Goal: Task Accomplishment & Management: Use online tool/utility

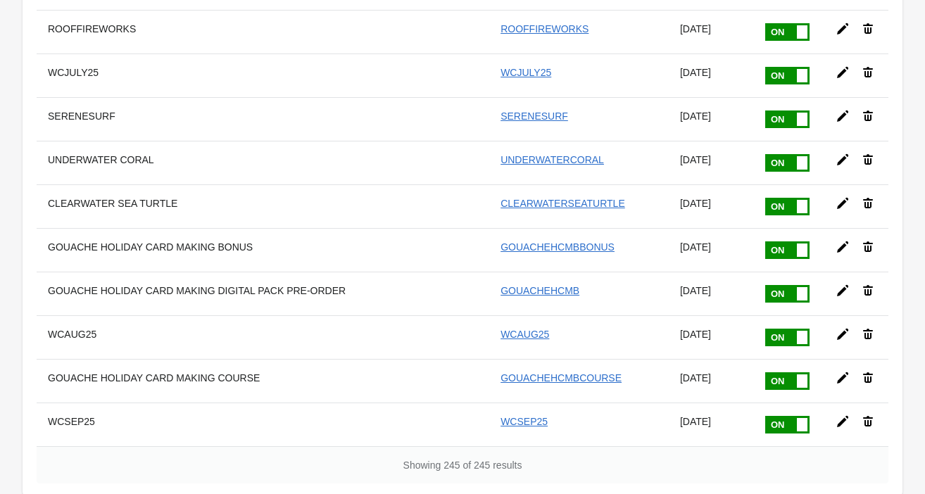
scroll to position [10390, 0]
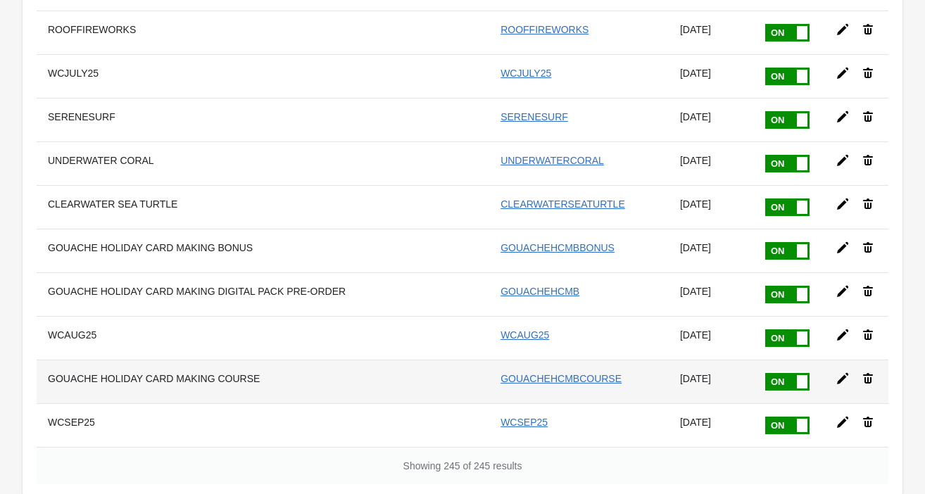
click at [838, 372] on icon at bounding box center [842, 379] width 14 height 14
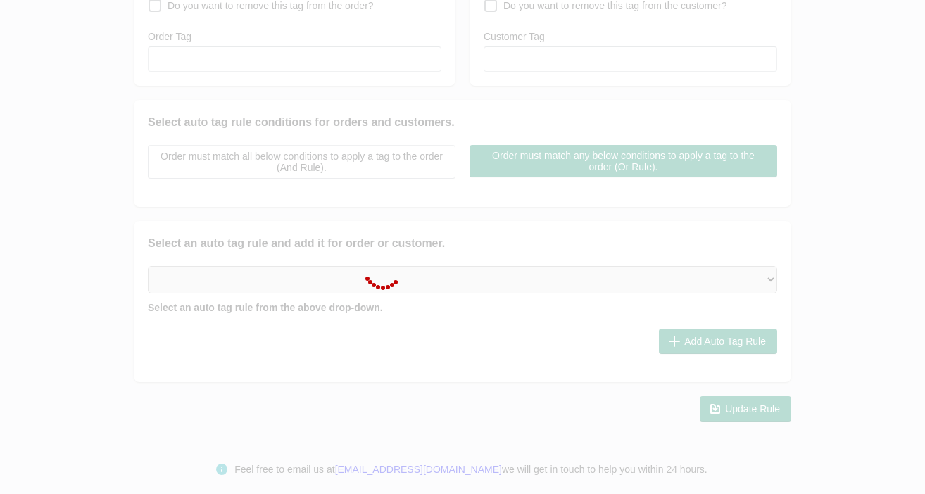
type input "GOUACHE HOLIDAY CARD MAKING COURSE"
checkbox input "true"
type input "GOUACHEHCMBCOURSE"
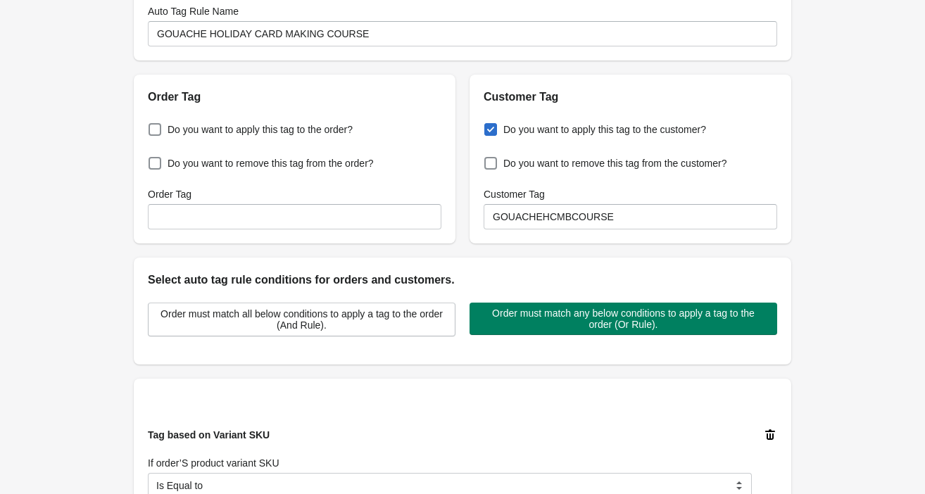
scroll to position [89, 0]
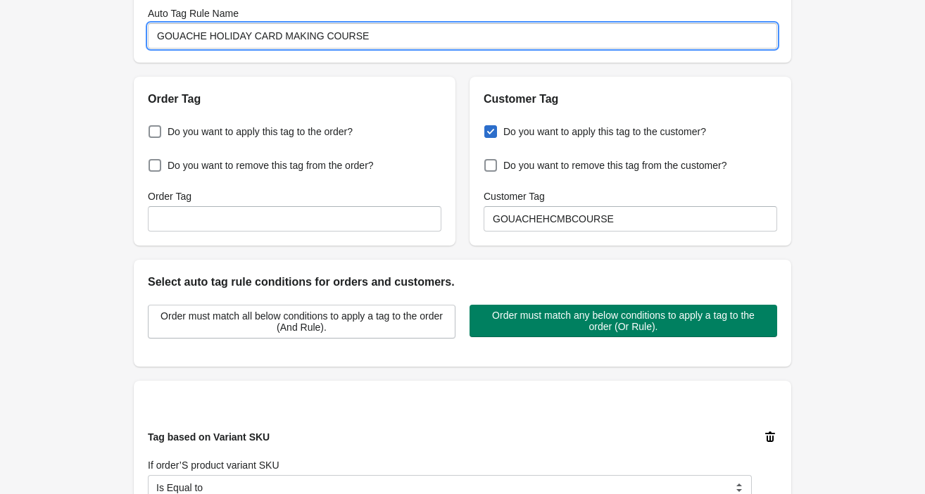
drag, startPoint x: 320, startPoint y: 37, endPoint x: 154, endPoint y: 32, distance: 166.1
click at [154, 32] on input "GOUACHE HOLIDAY CARD MAKING COURSE" at bounding box center [462, 35] width 629 height 25
type input "M COURSE"
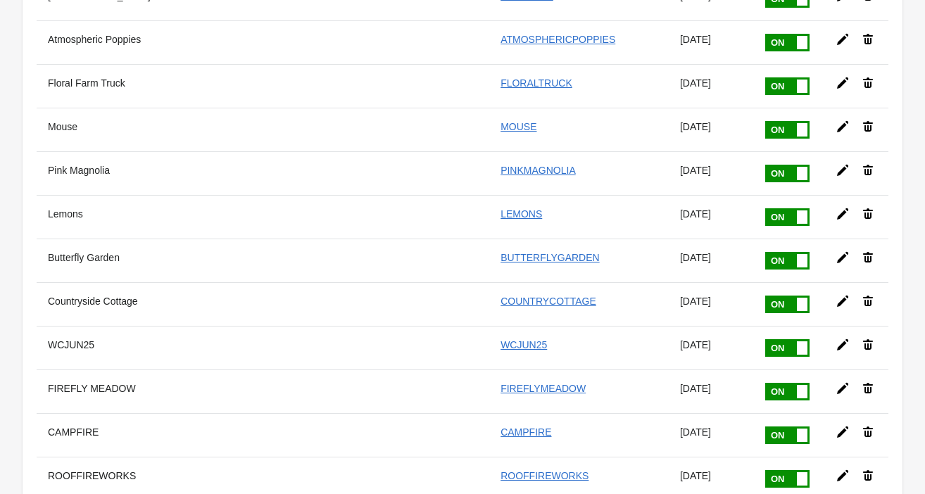
scroll to position [10401, 0]
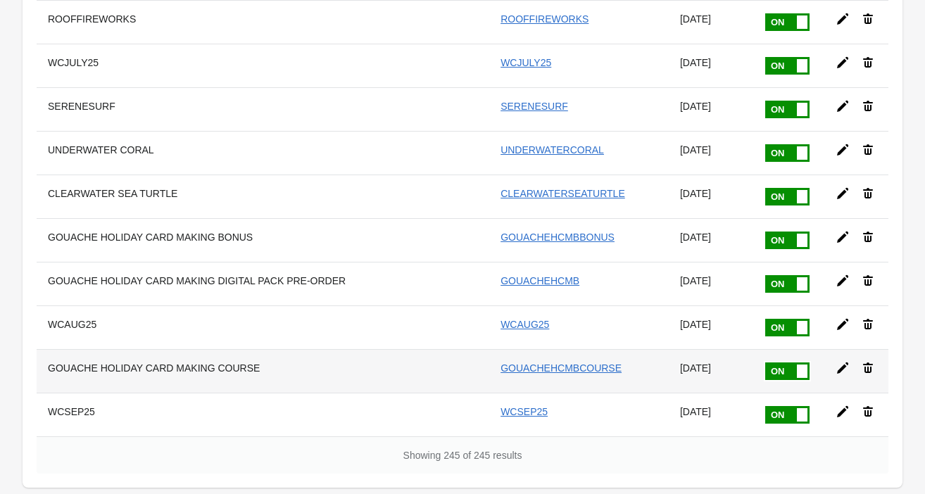
click at [842, 361] on icon at bounding box center [842, 368] width 14 height 14
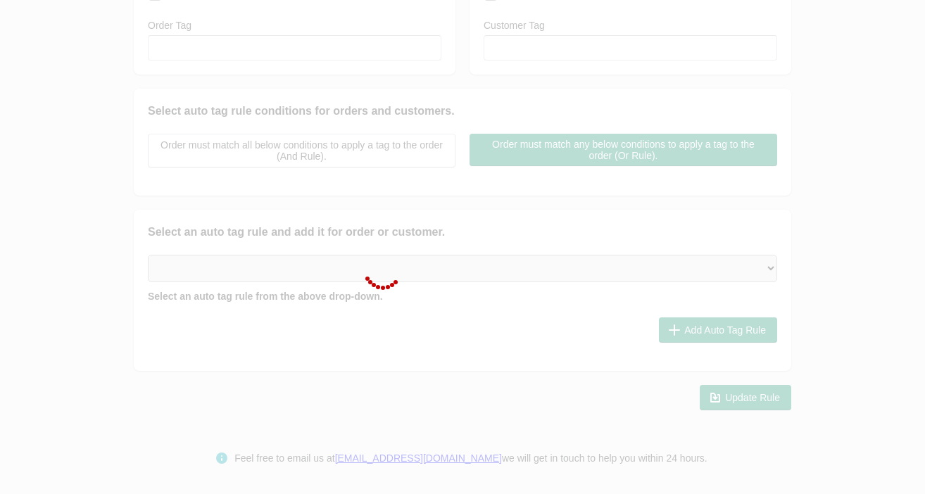
type input "GOUACHE HOLIDAY CARD MAKING COURSE"
checkbox input "true"
type input "GOUACHEHCMBCOURSE"
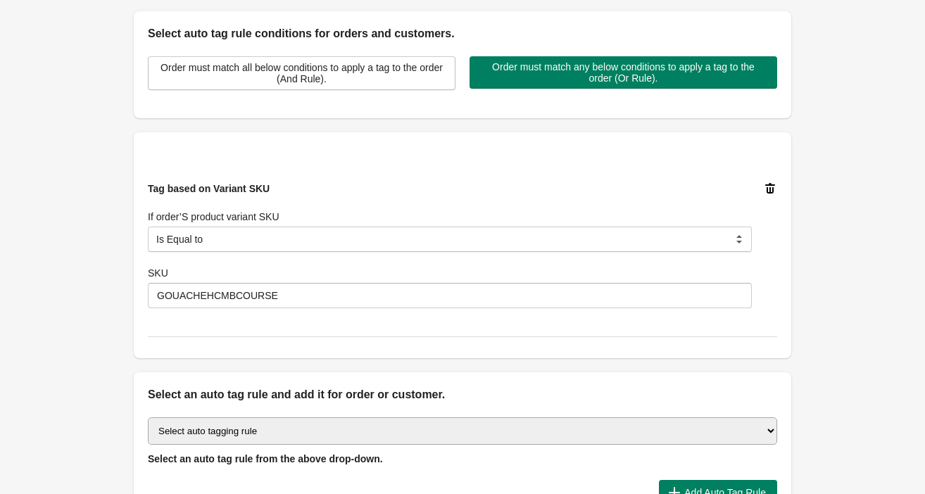
scroll to position [322, 0]
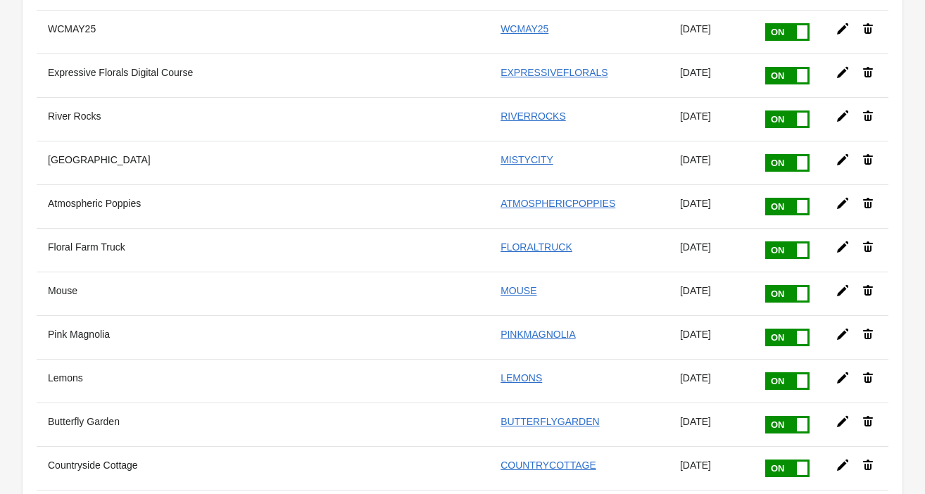
scroll to position [10401, 0]
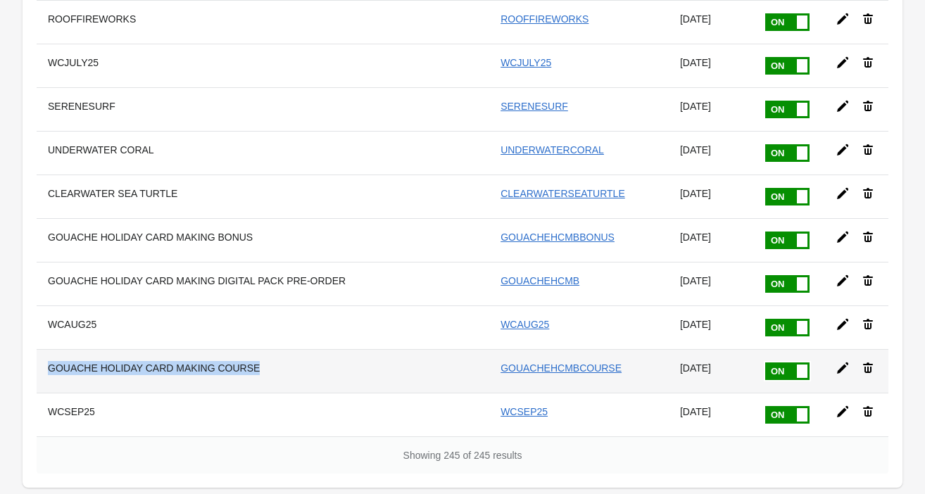
drag, startPoint x: 255, startPoint y: 288, endPoint x: 46, endPoint y: 287, distance: 209.0
click at [46, 349] on th "GOUACHE HOLIDAY CARD MAKING COURSE" at bounding box center [215, 371] width 356 height 44
copy th "GOUACHE HOLIDAY CARD MAKING COURSE"
click at [559, 362] on link "GOUACHEHCMBCOURSE" at bounding box center [560, 367] width 121 height 11
click at [336, 349] on th "GOUACHE HOLIDAY CARD MAKING COURSE" at bounding box center [215, 371] width 356 height 44
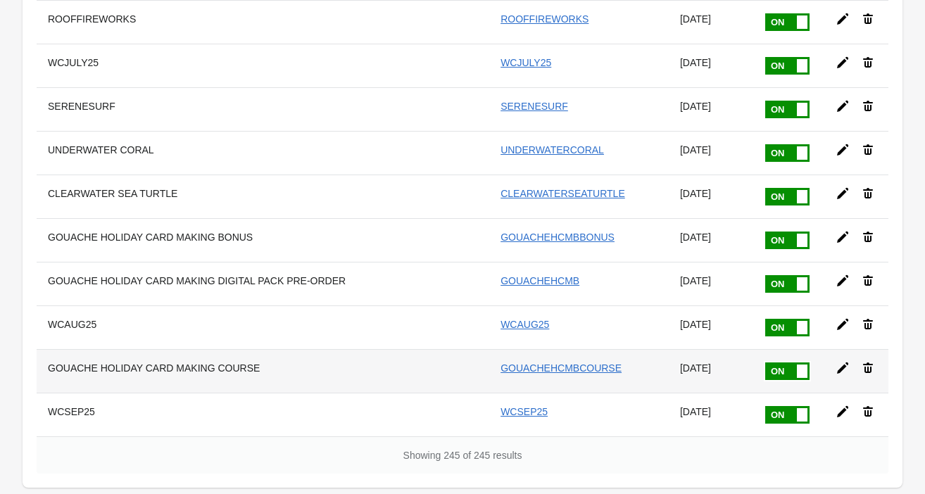
click at [837, 362] on icon at bounding box center [842, 367] width 11 height 11
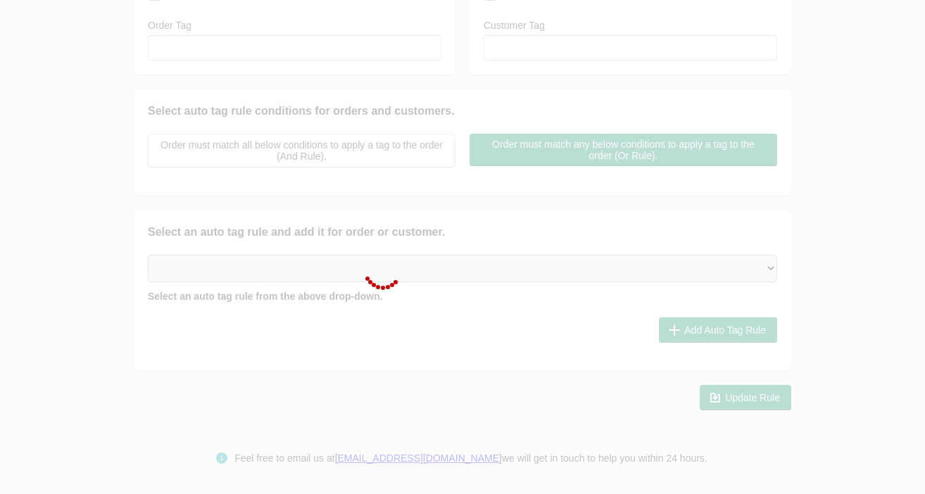
type input "GOUACHE HOLIDAY CARD MAKING COURSE"
checkbox input "true"
type input "GOUACHEHCMBCOURSE"
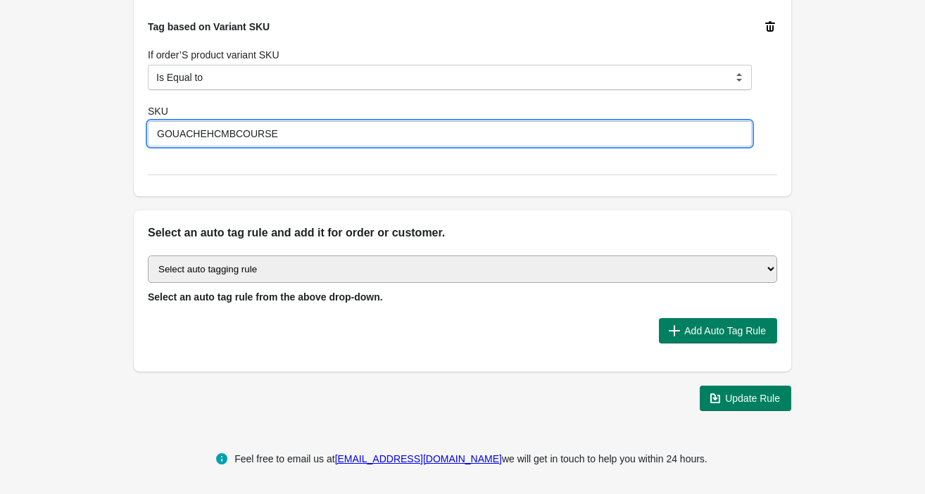
drag, startPoint x: 289, startPoint y: 132, endPoint x: 148, endPoint y: 132, distance: 141.5
click at [148, 132] on input "GOUACHEHCMBCOURSE" at bounding box center [450, 133] width 604 height 25
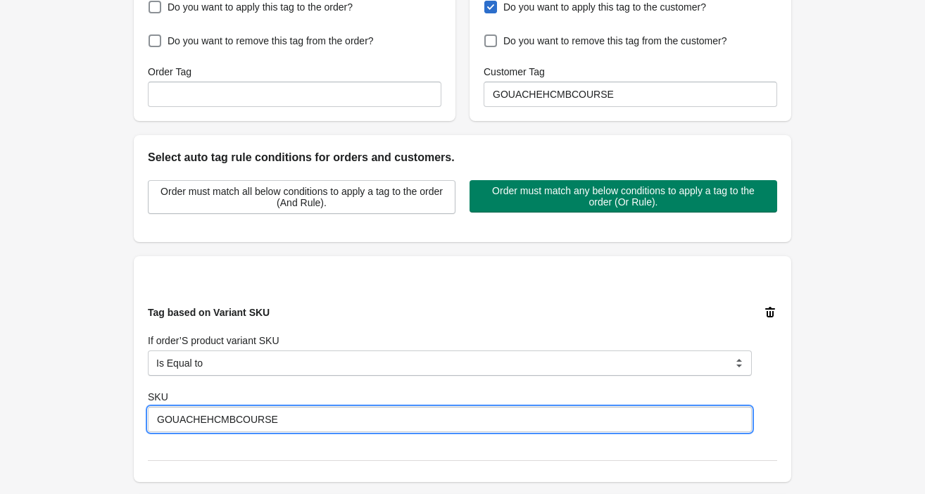
scroll to position [197, 0]
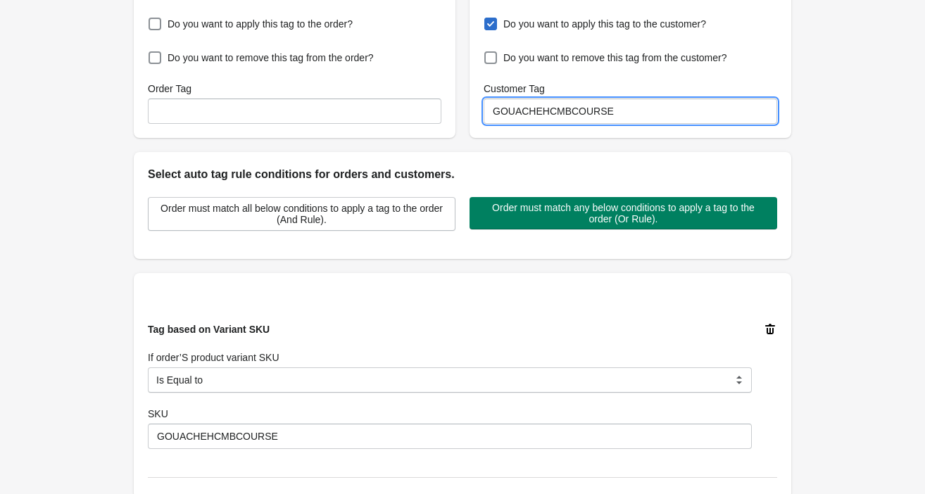
drag, startPoint x: 631, startPoint y: 110, endPoint x: 473, endPoint y: 108, distance: 158.3
click at [473, 108] on div "Do you want to apply this tag to the customer? Do you want to remove this tag f…" at bounding box center [630, 69] width 322 height 138
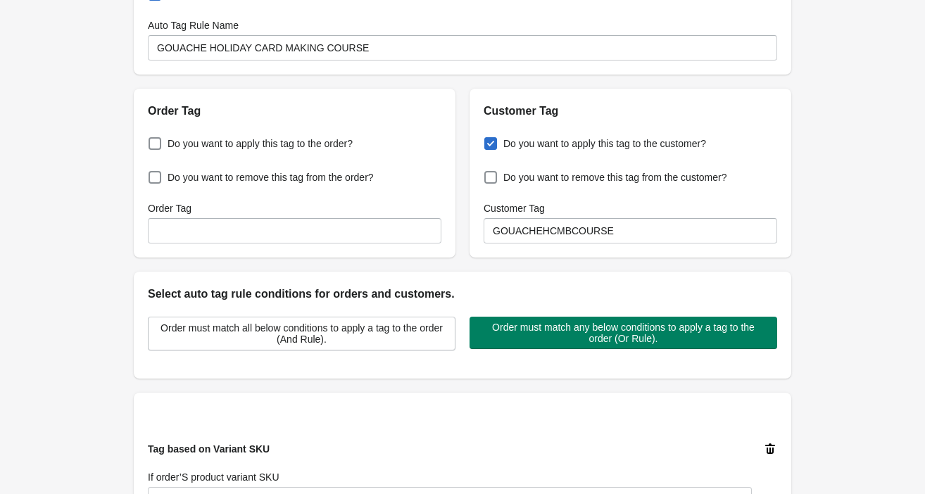
scroll to position [0, 0]
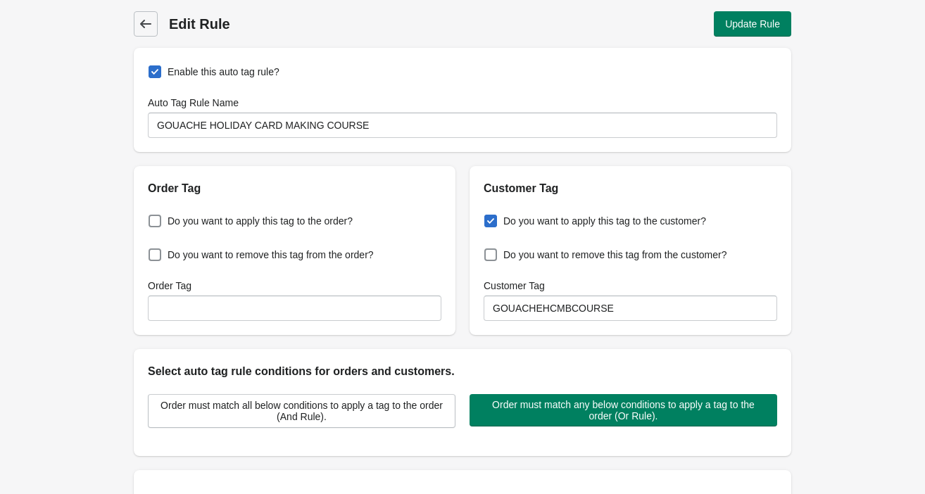
click at [148, 19] on icon at bounding box center [146, 24] width 14 height 14
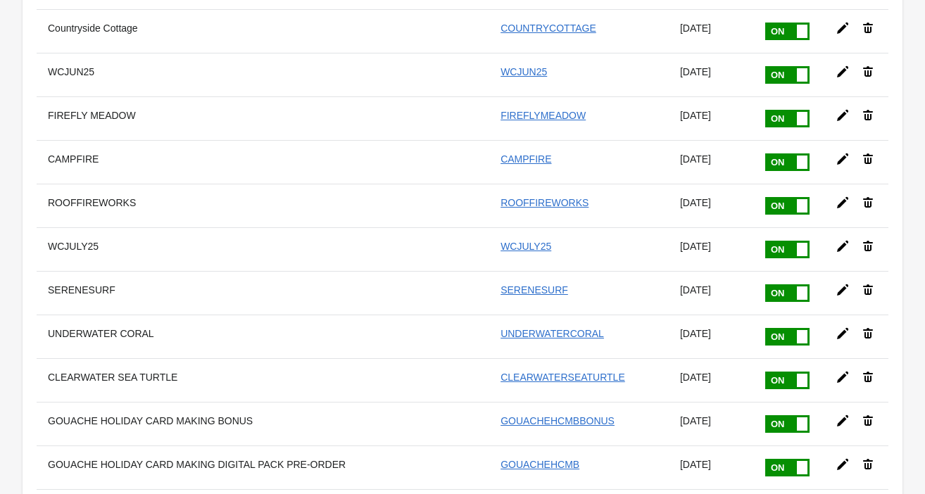
scroll to position [10401, 0]
